Goal: Transaction & Acquisition: Purchase product/service

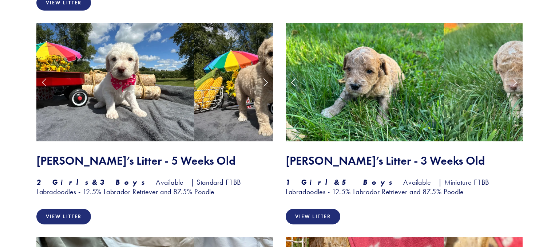
scroll to position [806, 0]
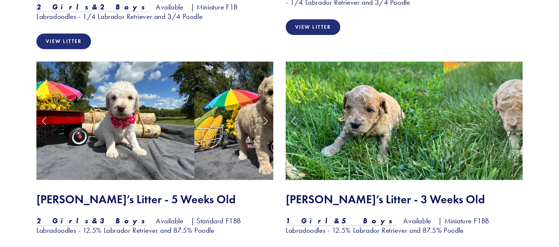
click at [103, 105] on img at bounding box center [115, 120] width 158 height 119
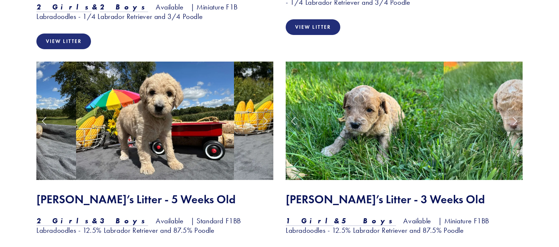
click at [264, 109] on link "Next Slide" at bounding box center [265, 120] width 16 height 22
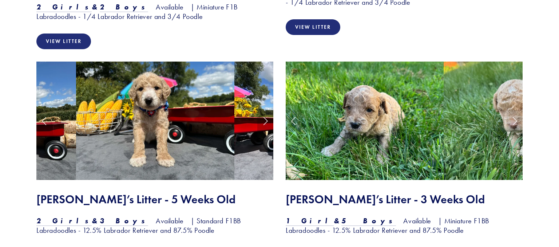
click at [264, 109] on link "Next Slide" at bounding box center [265, 120] width 16 height 22
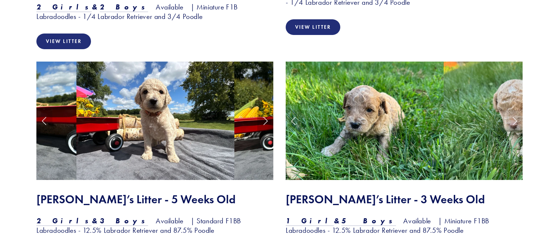
click at [264, 109] on link "Next Slide" at bounding box center [265, 120] width 16 height 22
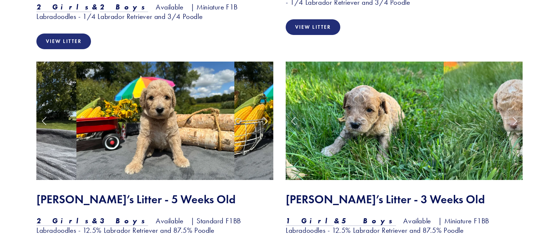
click at [264, 109] on link "Next Slide" at bounding box center [265, 120] width 16 height 22
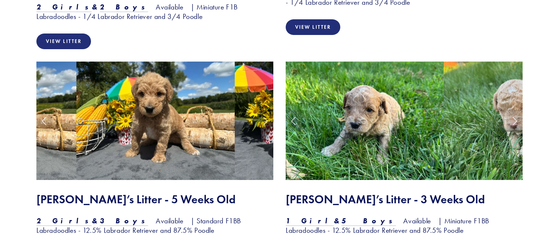
click at [264, 109] on link "Next Slide" at bounding box center [265, 120] width 16 height 22
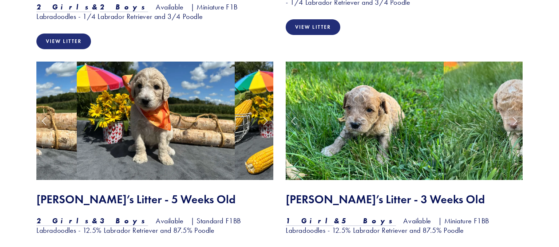
click at [264, 109] on link "Next Slide" at bounding box center [265, 120] width 16 height 22
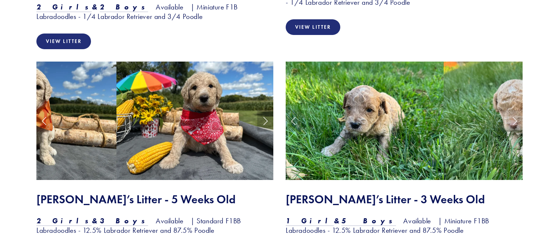
click at [264, 109] on link "Next Slide" at bounding box center [265, 120] width 16 height 22
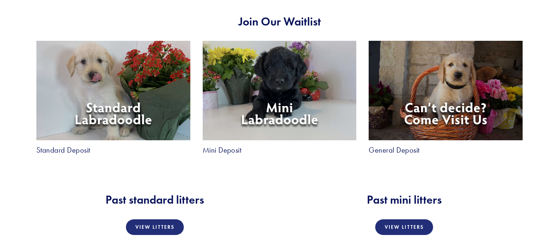
scroll to position [1306, 0]
click at [88, 88] on img at bounding box center [113, 90] width 154 height 100
